Goal: Task Accomplishment & Management: Complete application form

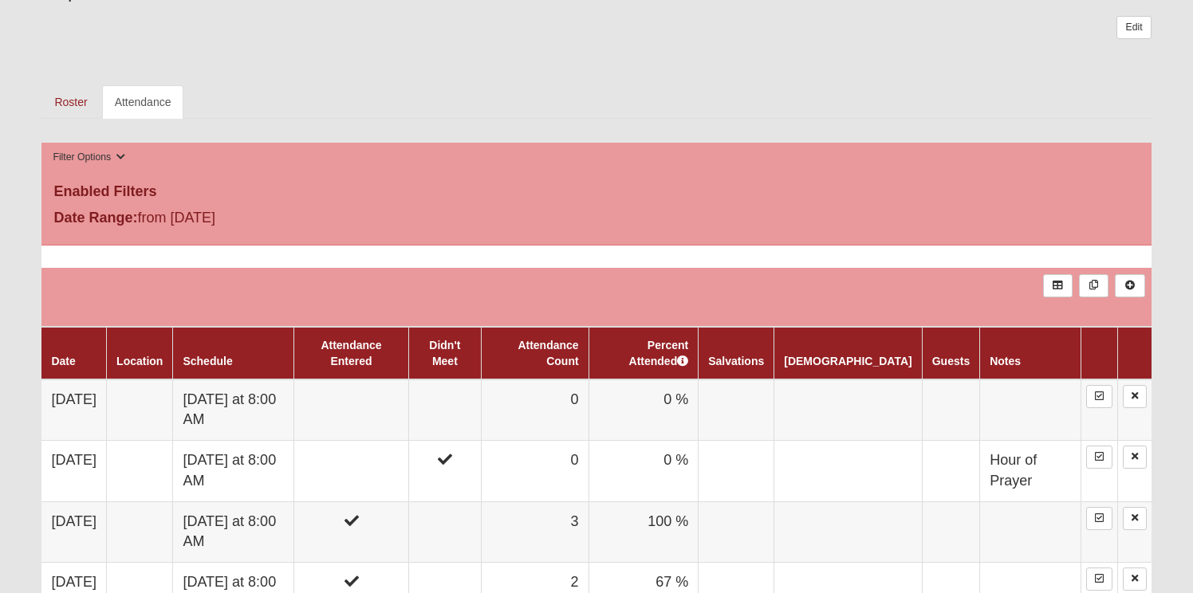
scroll to position [486, 0]
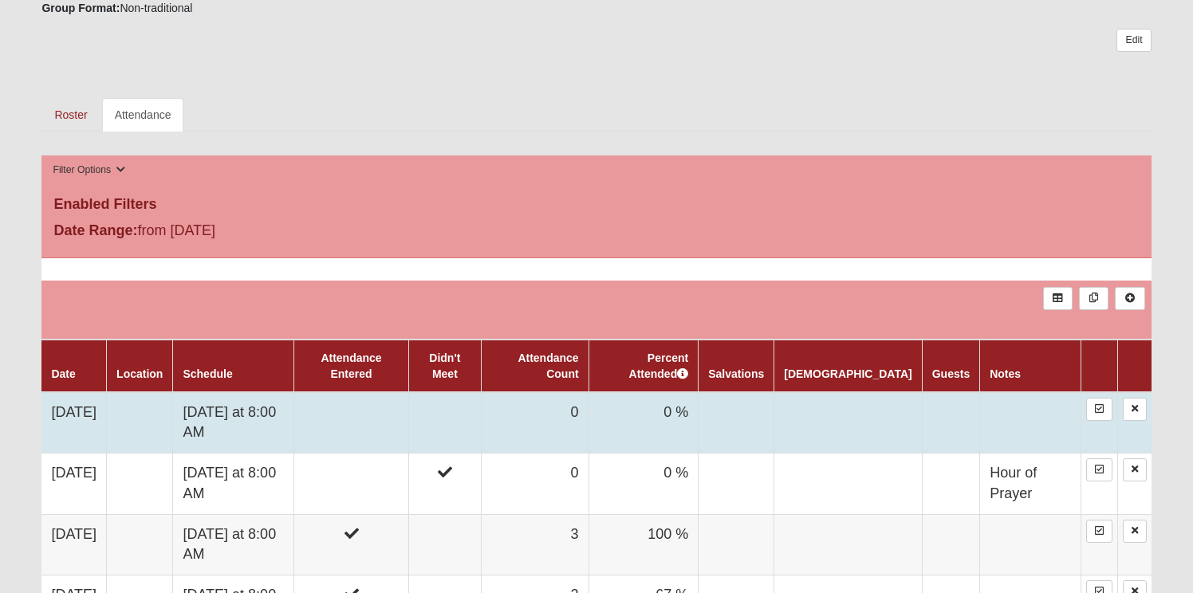
click at [589, 419] on td "0" at bounding box center [535, 422] width 108 height 61
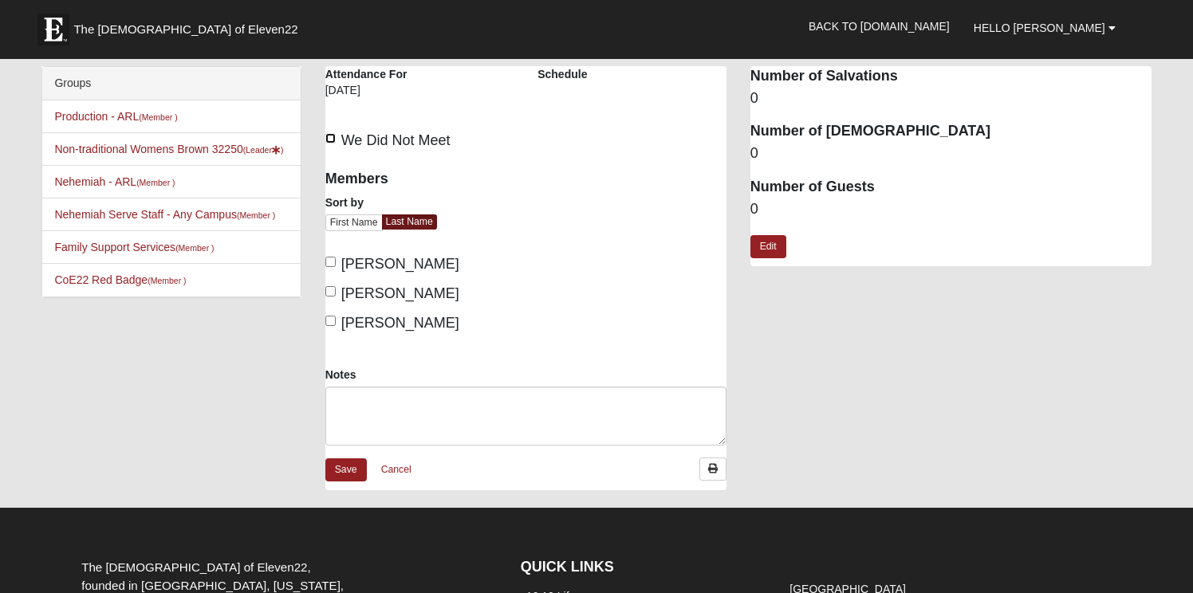
click at [332, 140] on input "We Did Not Meet" at bounding box center [330, 138] width 10 height 10
checkbox input "true"
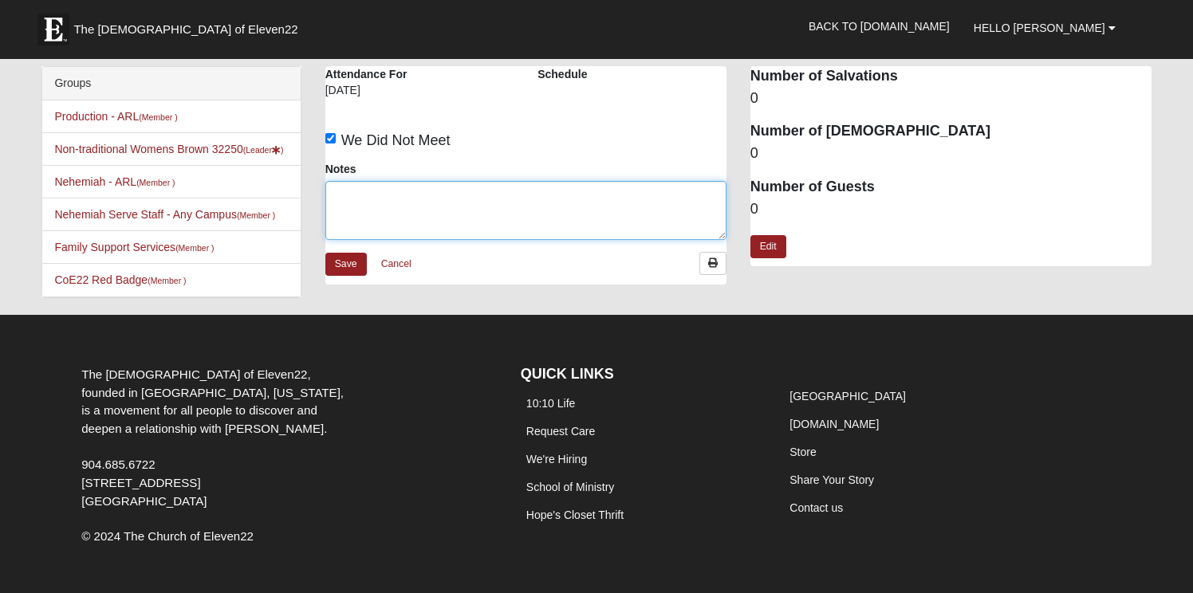
click at [358, 203] on textarea "Notes" at bounding box center [525, 210] width 401 height 59
